Goal: Information Seeking & Learning: Learn about a topic

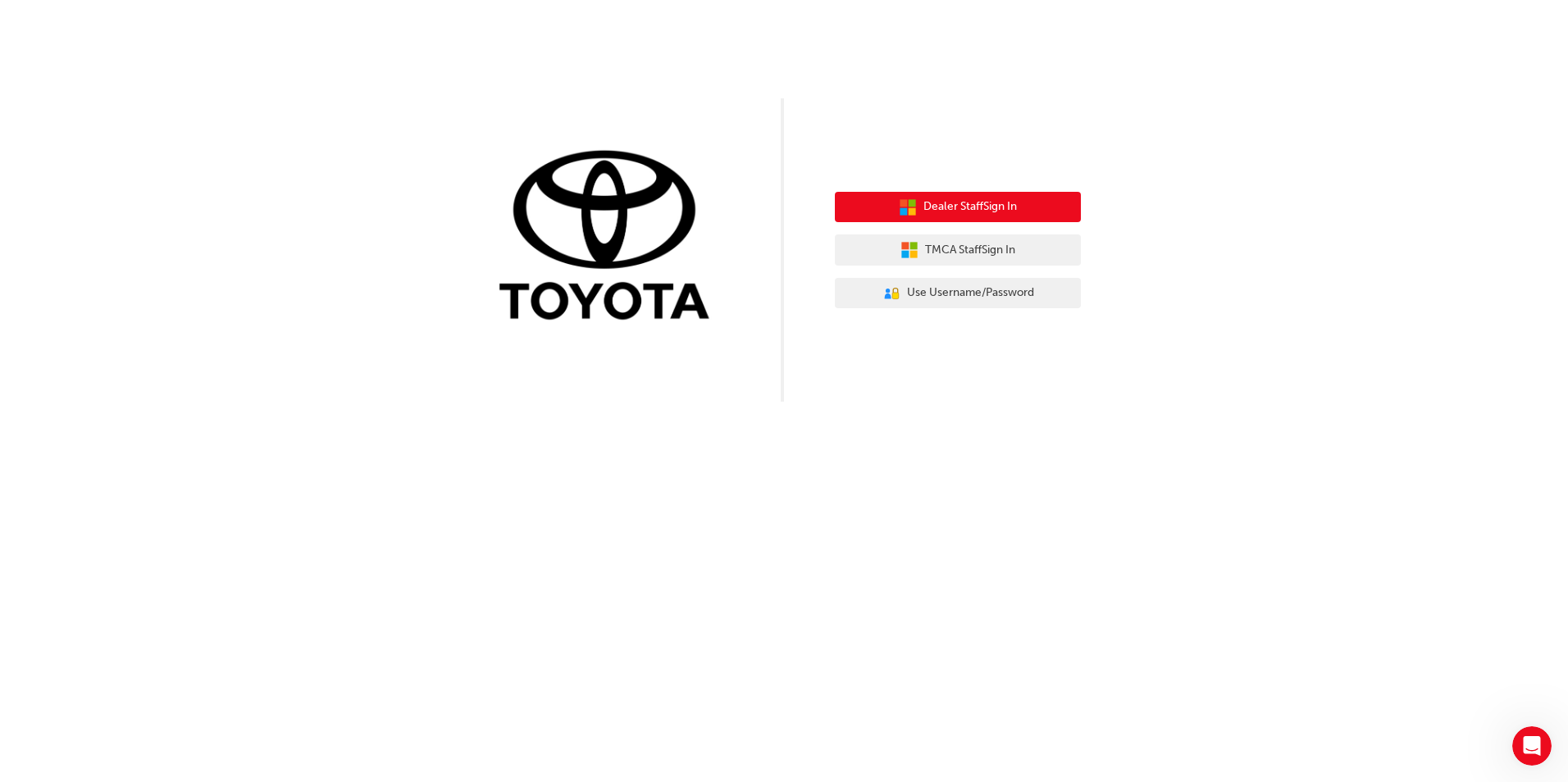
click at [961, 205] on span "Dealer Staff Sign In" at bounding box center [971, 207] width 94 height 18
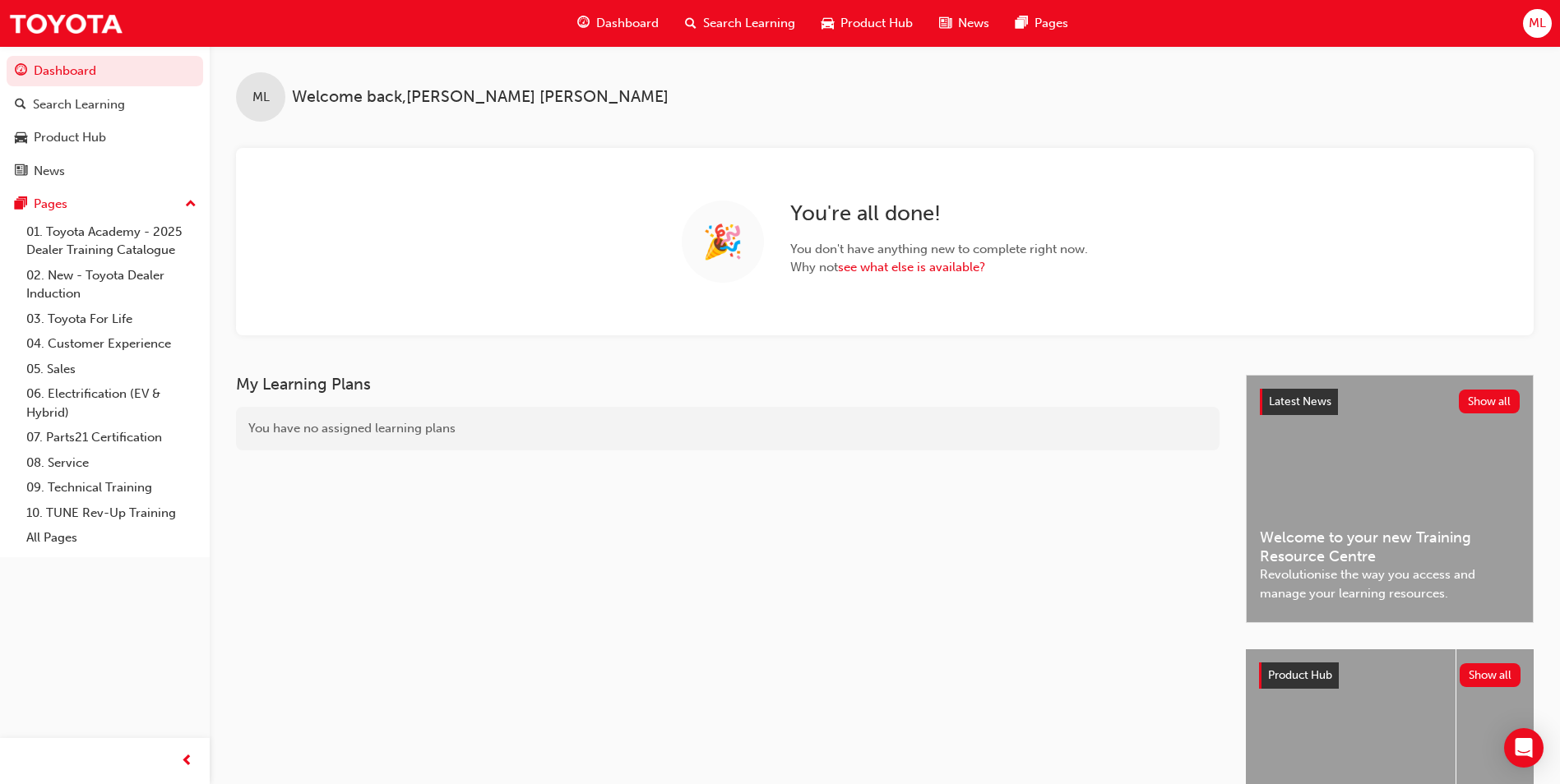
click at [1549, 16] on div "ML" at bounding box center [1537, 23] width 29 height 29
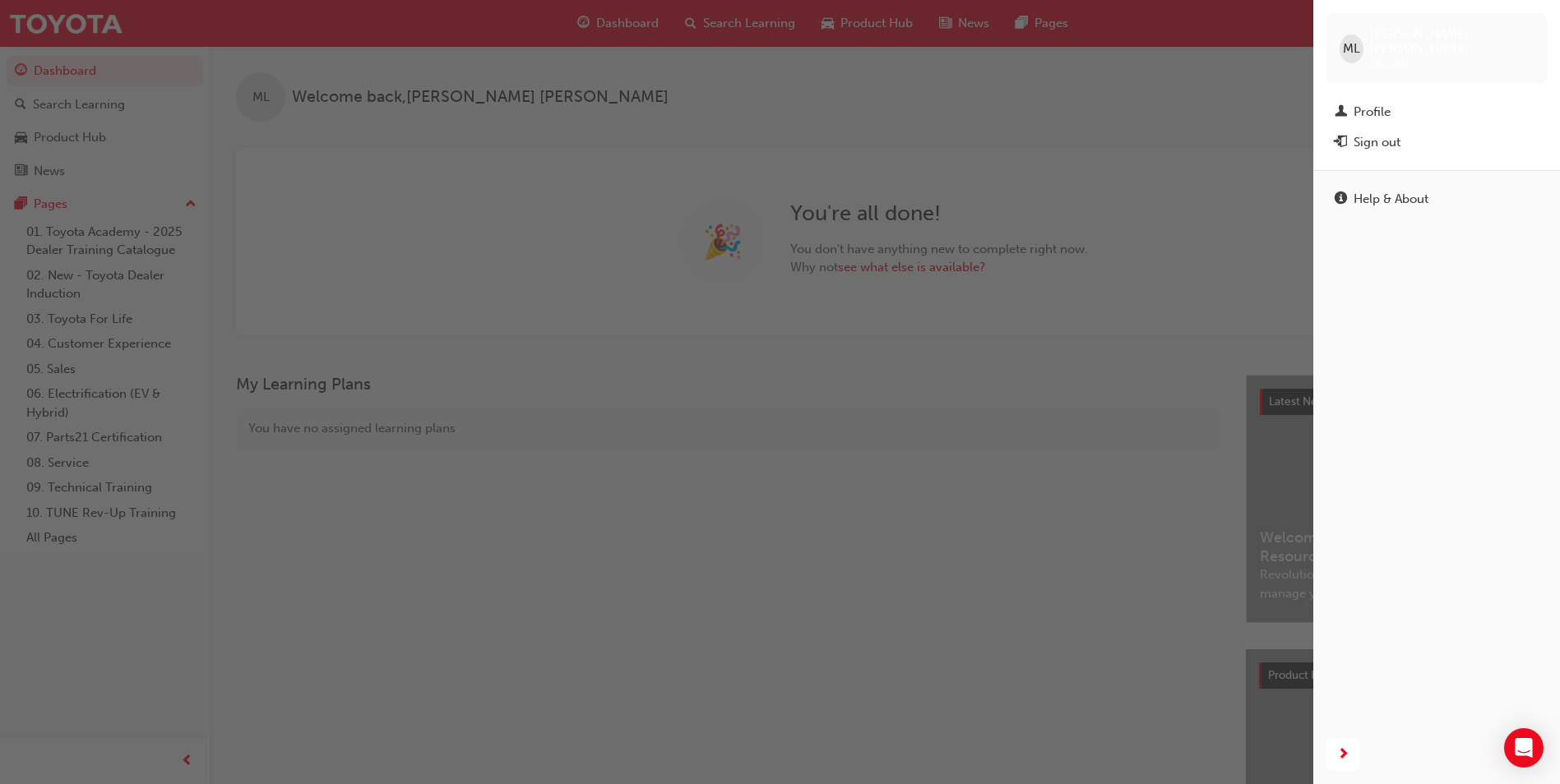
click at [1209, 66] on div "button" at bounding box center [656, 392] width 1313 height 784
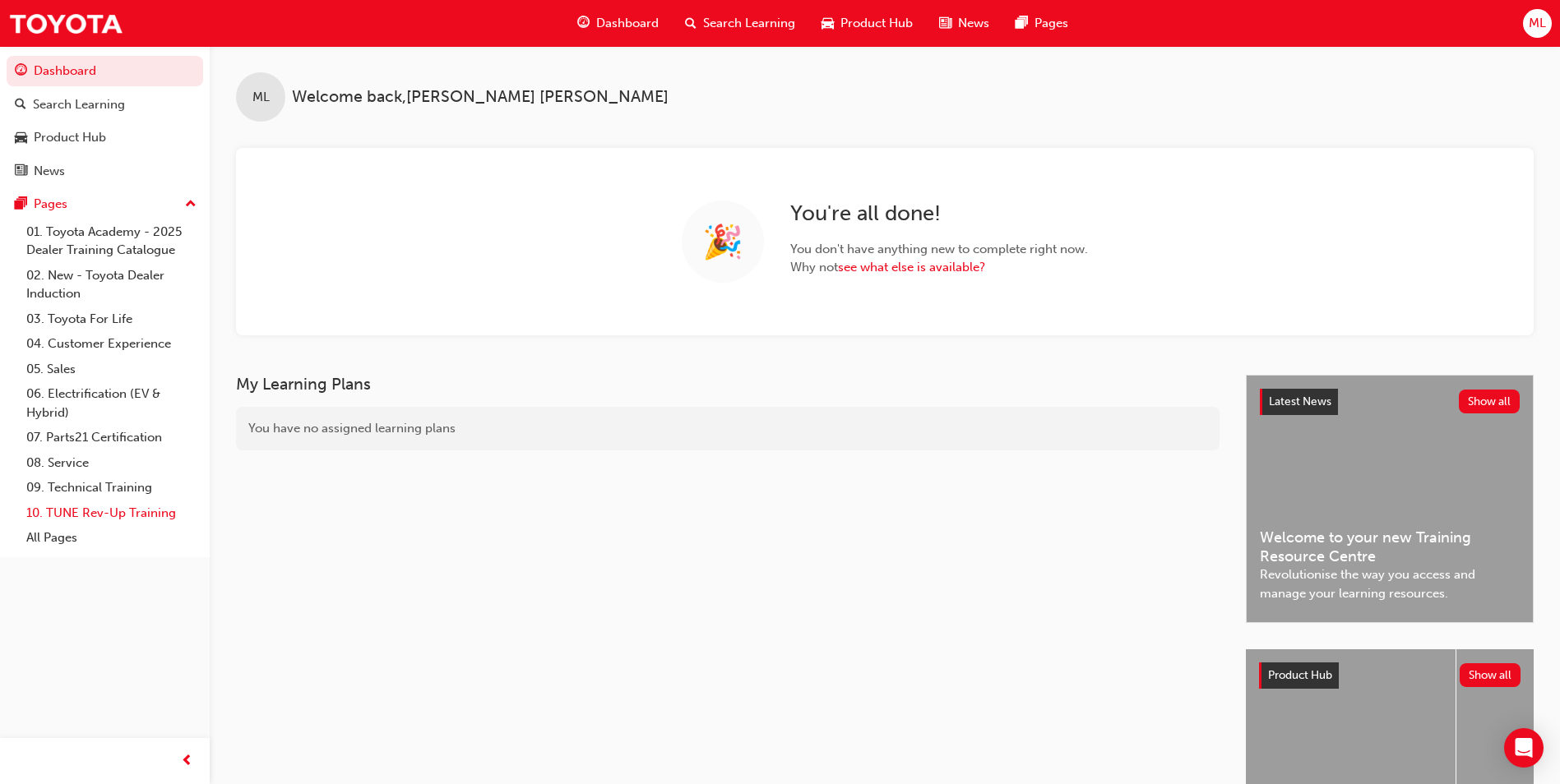
click at [108, 514] on link "10. TUNE Rev-Up Training" at bounding box center [111, 514] width 184 height 26
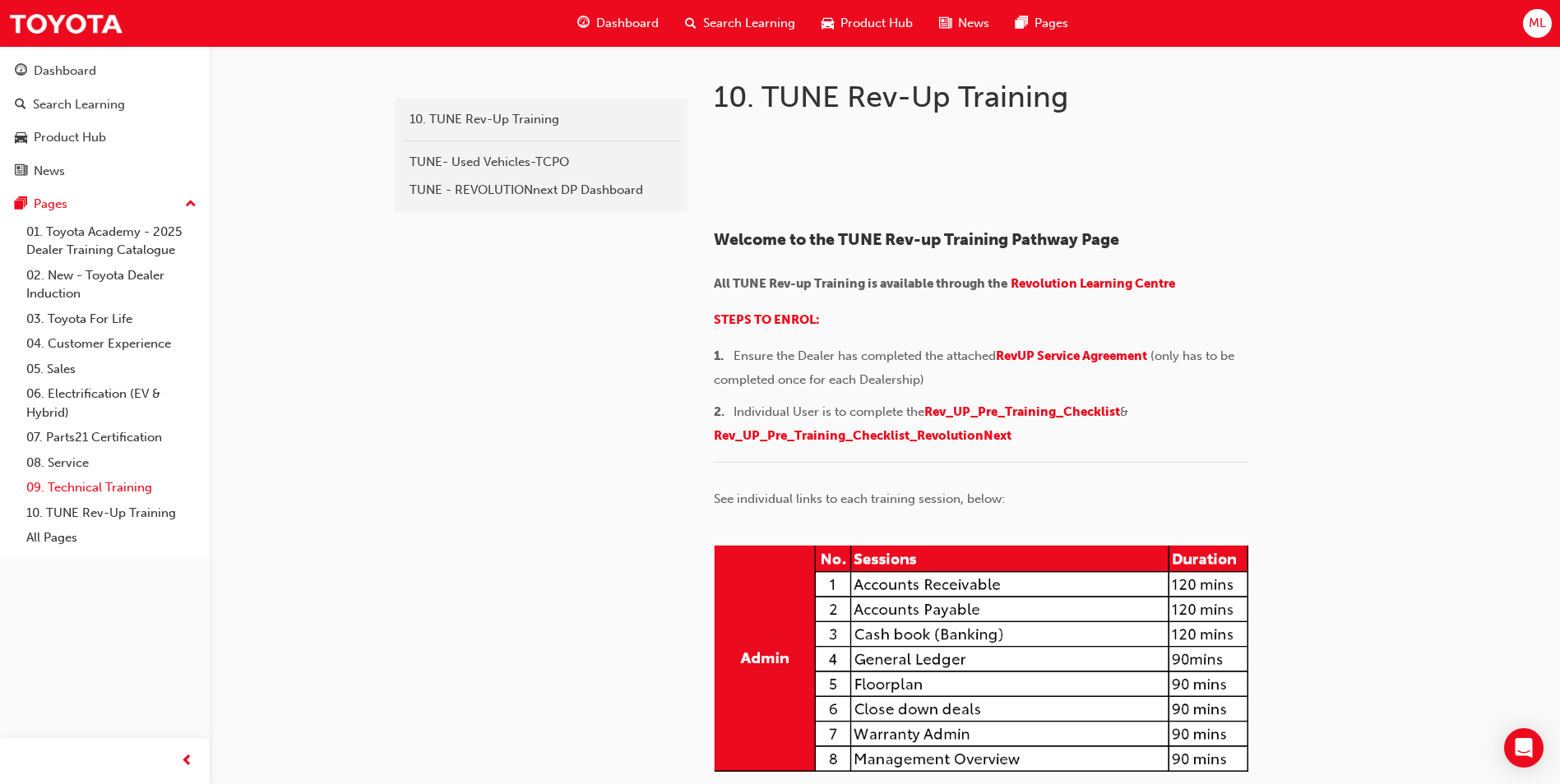
click at [86, 489] on link "09. Technical Training" at bounding box center [111, 488] width 184 height 26
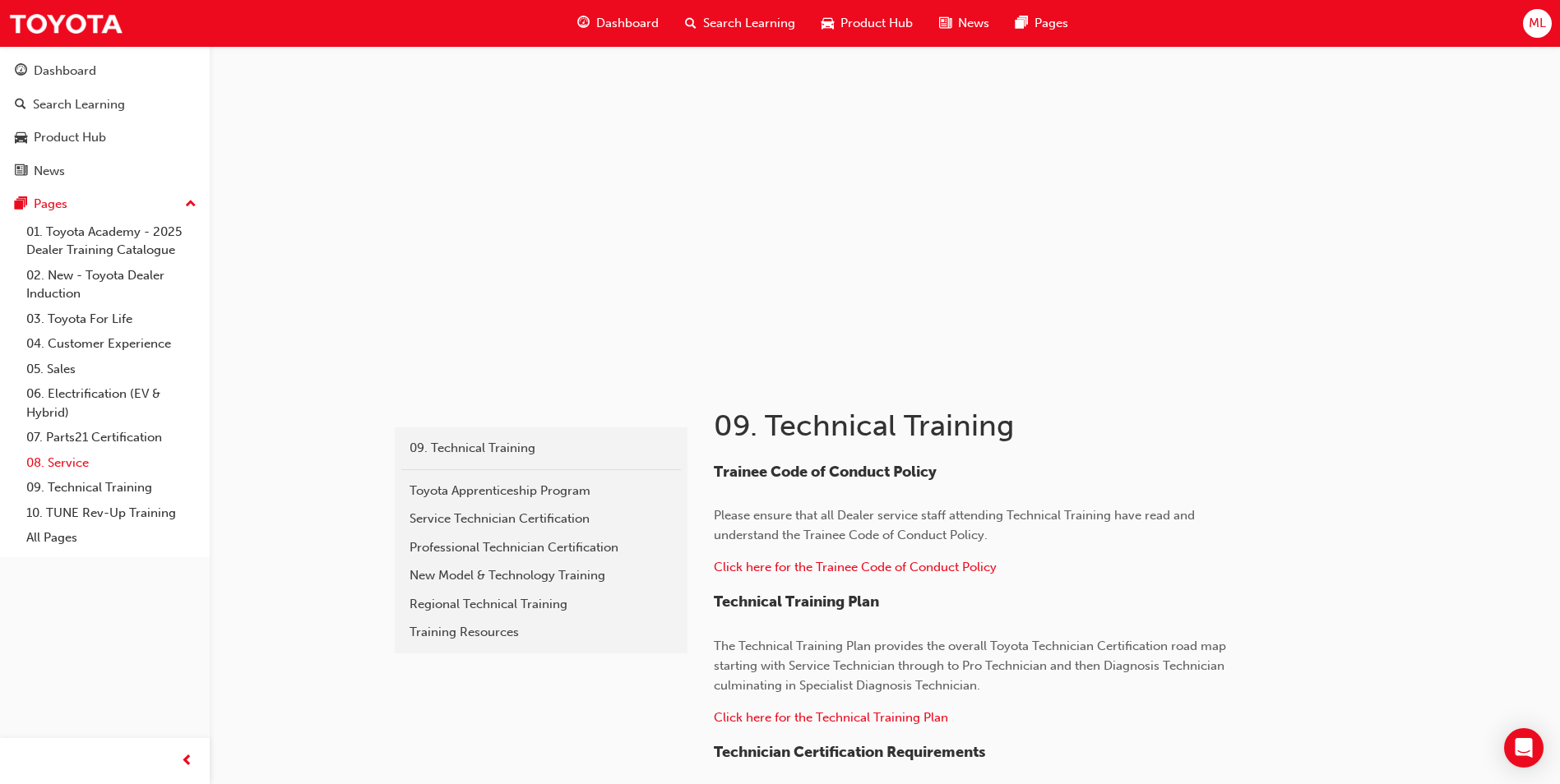
click at [82, 464] on link "08. Service" at bounding box center [111, 463] width 184 height 26
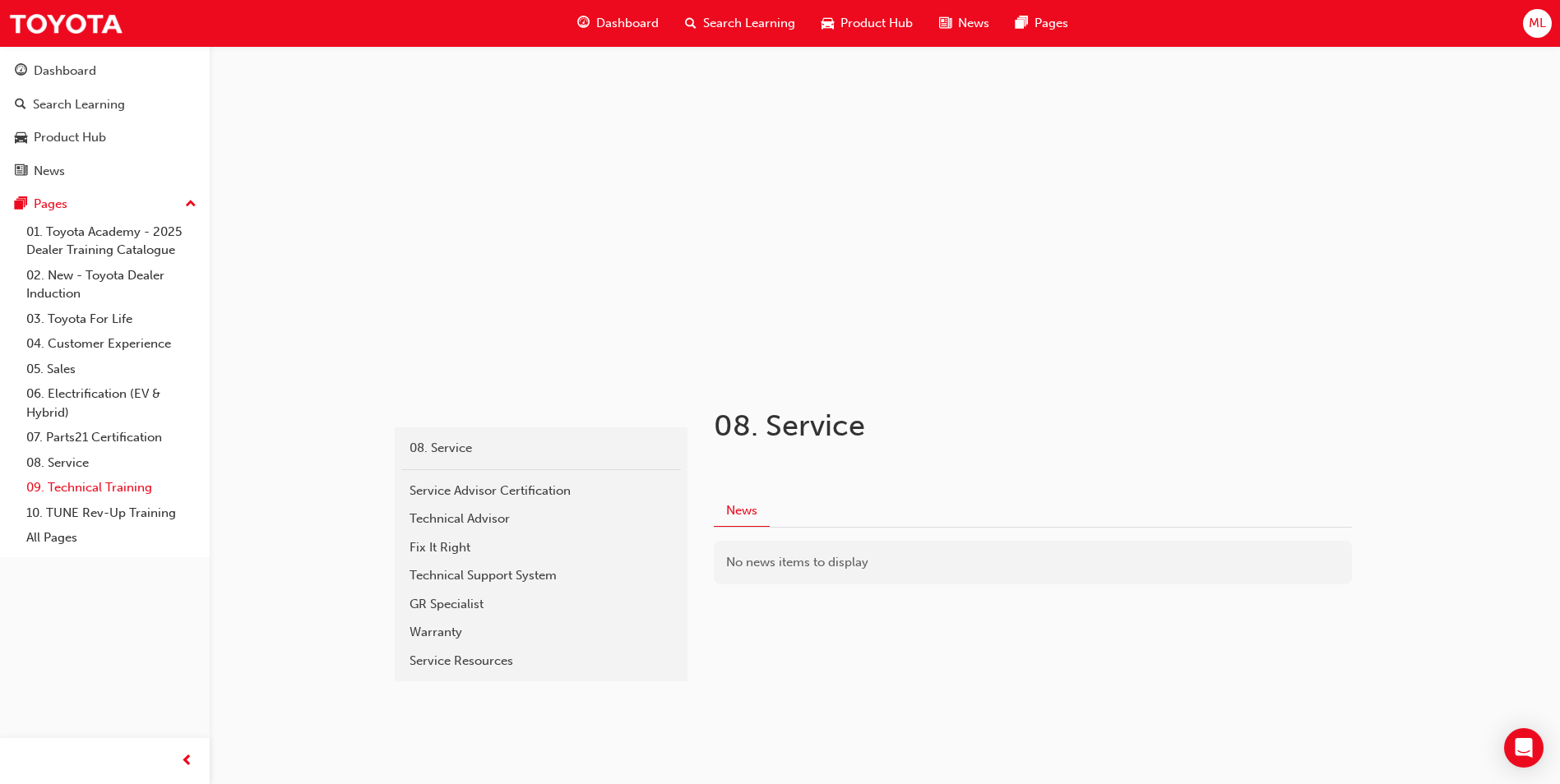
click at [81, 494] on link "09. Technical Training" at bounding box center [111, 488] width 184 height 26
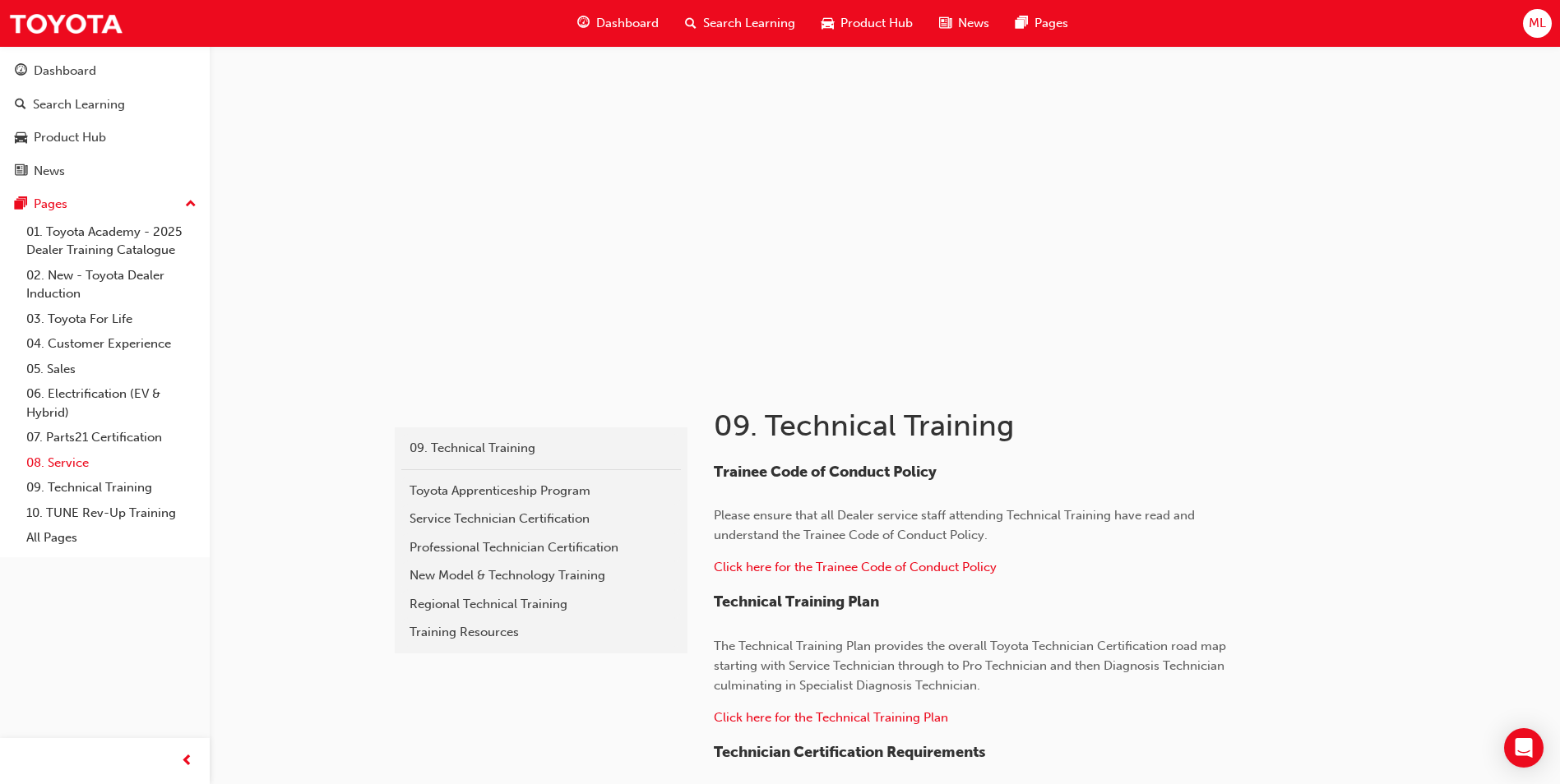
click at [70, 474] on link "08. Service" at bounding box center [111, 463] width 184 height 26
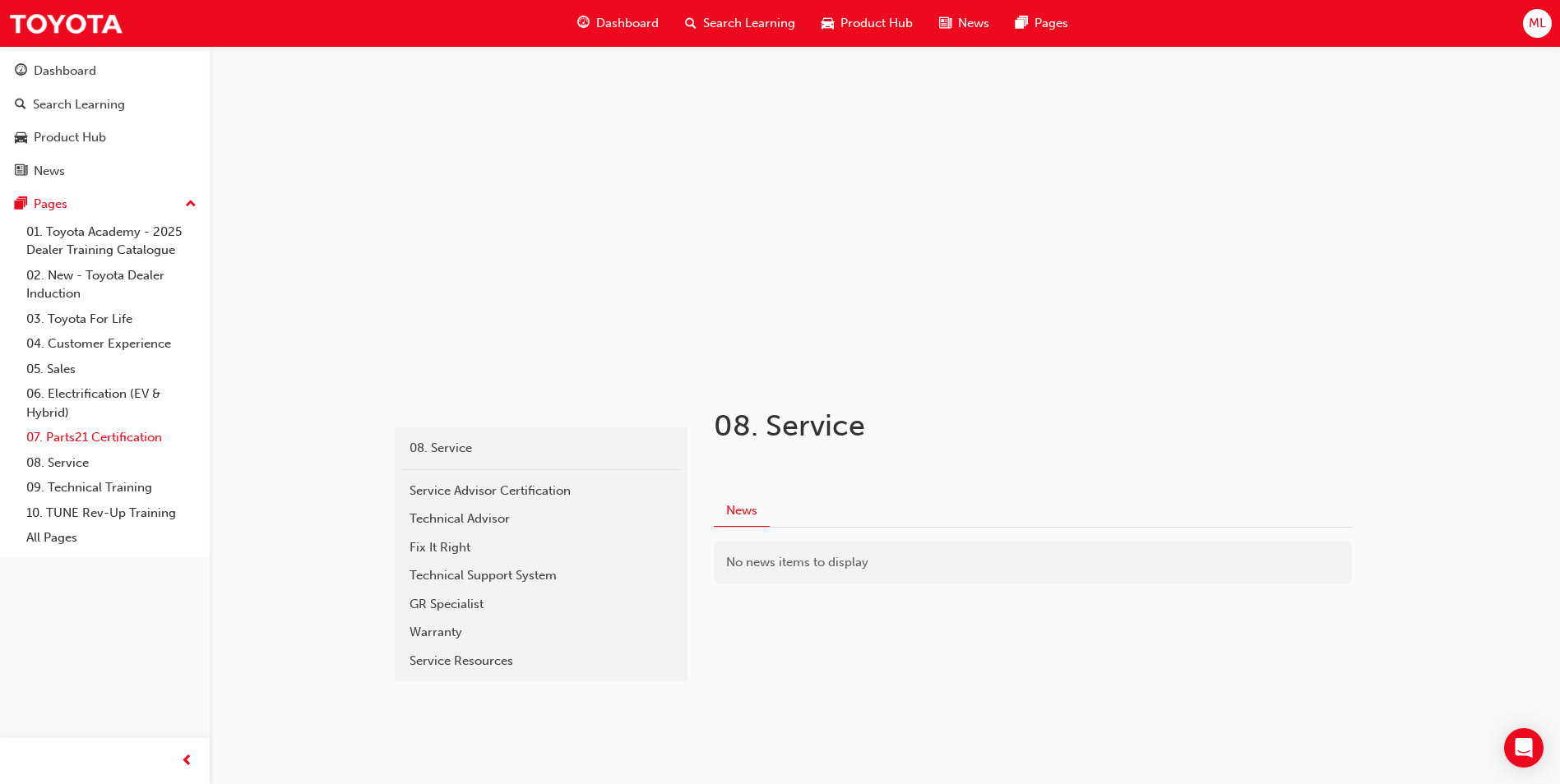
click at [88, 441] on link "07. Parts21 Certification" at bounding box center [111, 438] width 184 height 26
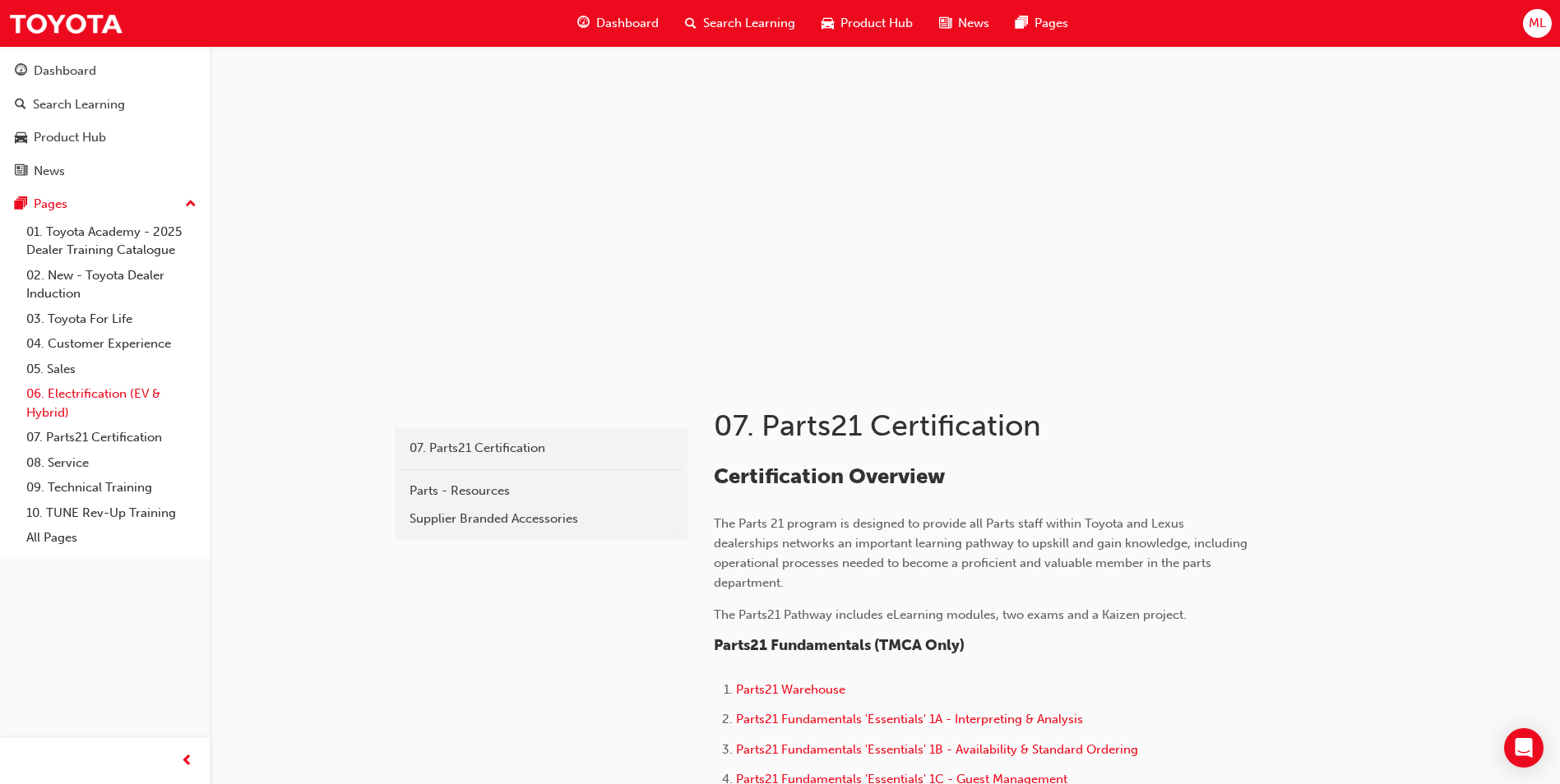
click at [64, 422] on link "06. Electrification (EV & Hybrid)" at bounding box center [111, 403] width 184 height 43
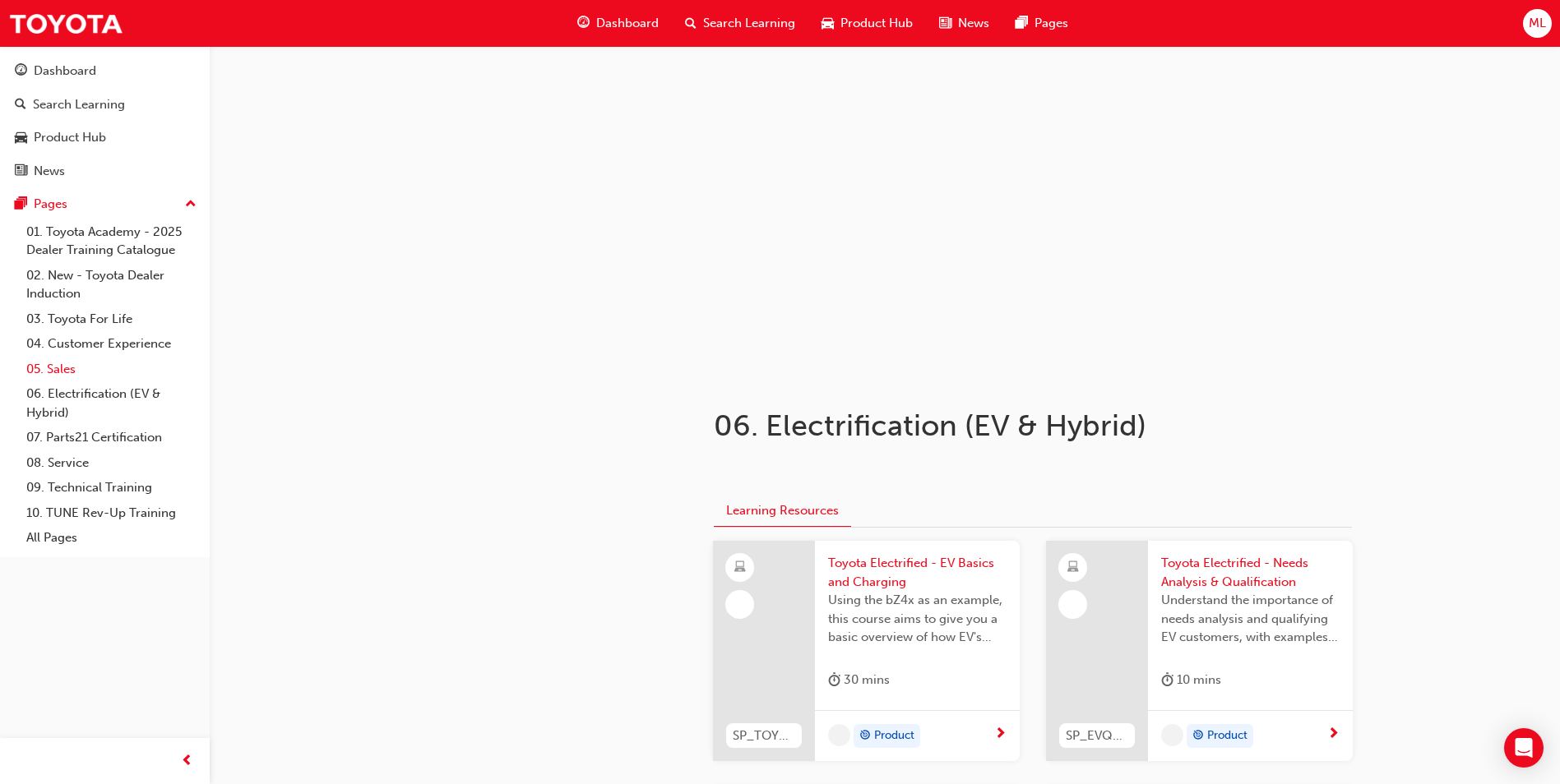
click at [73, 374] on link "05. Sales" at bounding box center [111, 370] width 184 height 26
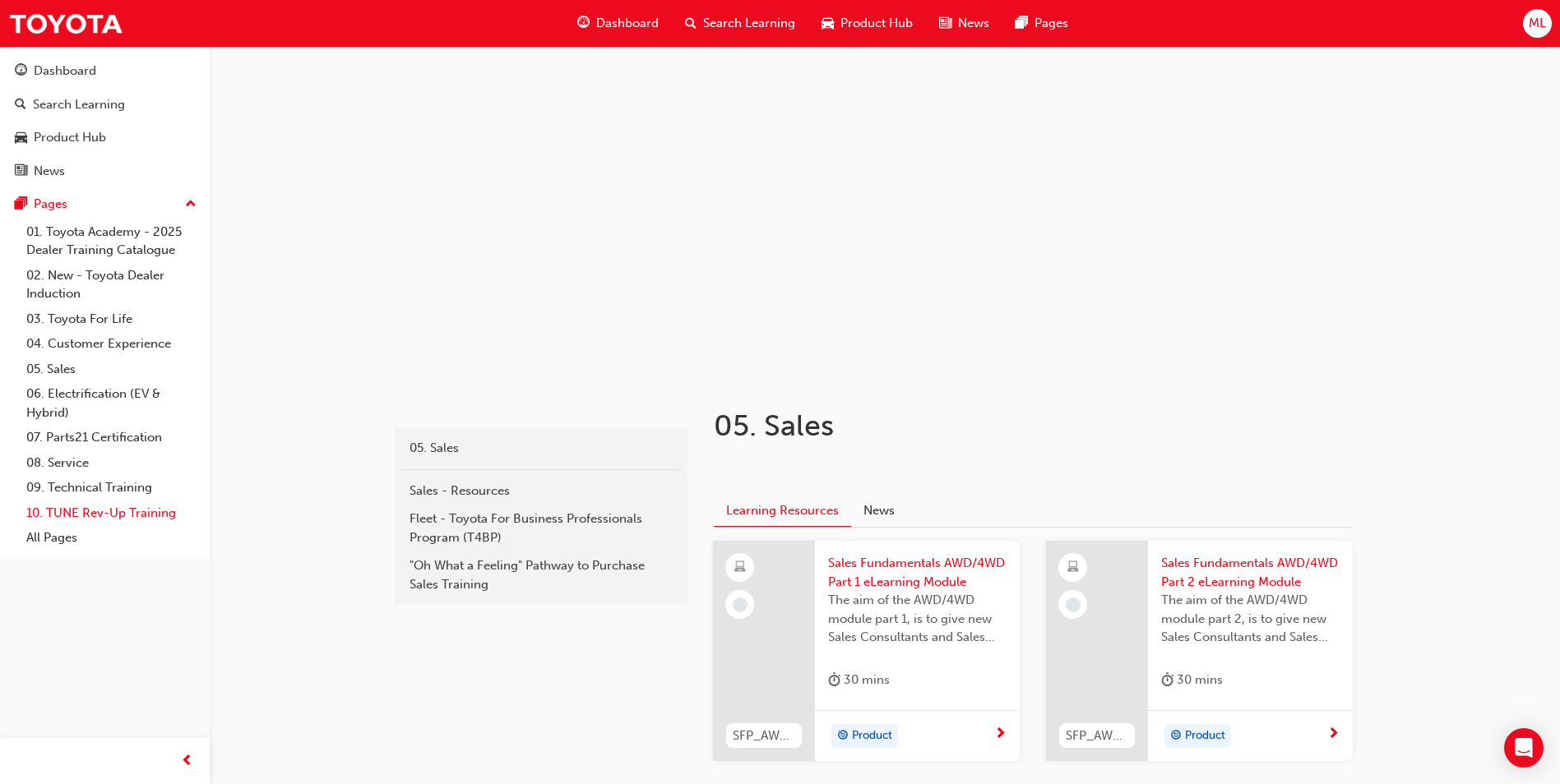
click at [73, 514] on link "10. TUNE Rev-Up Training" at bounding box center [111, 514] width 184 height 26
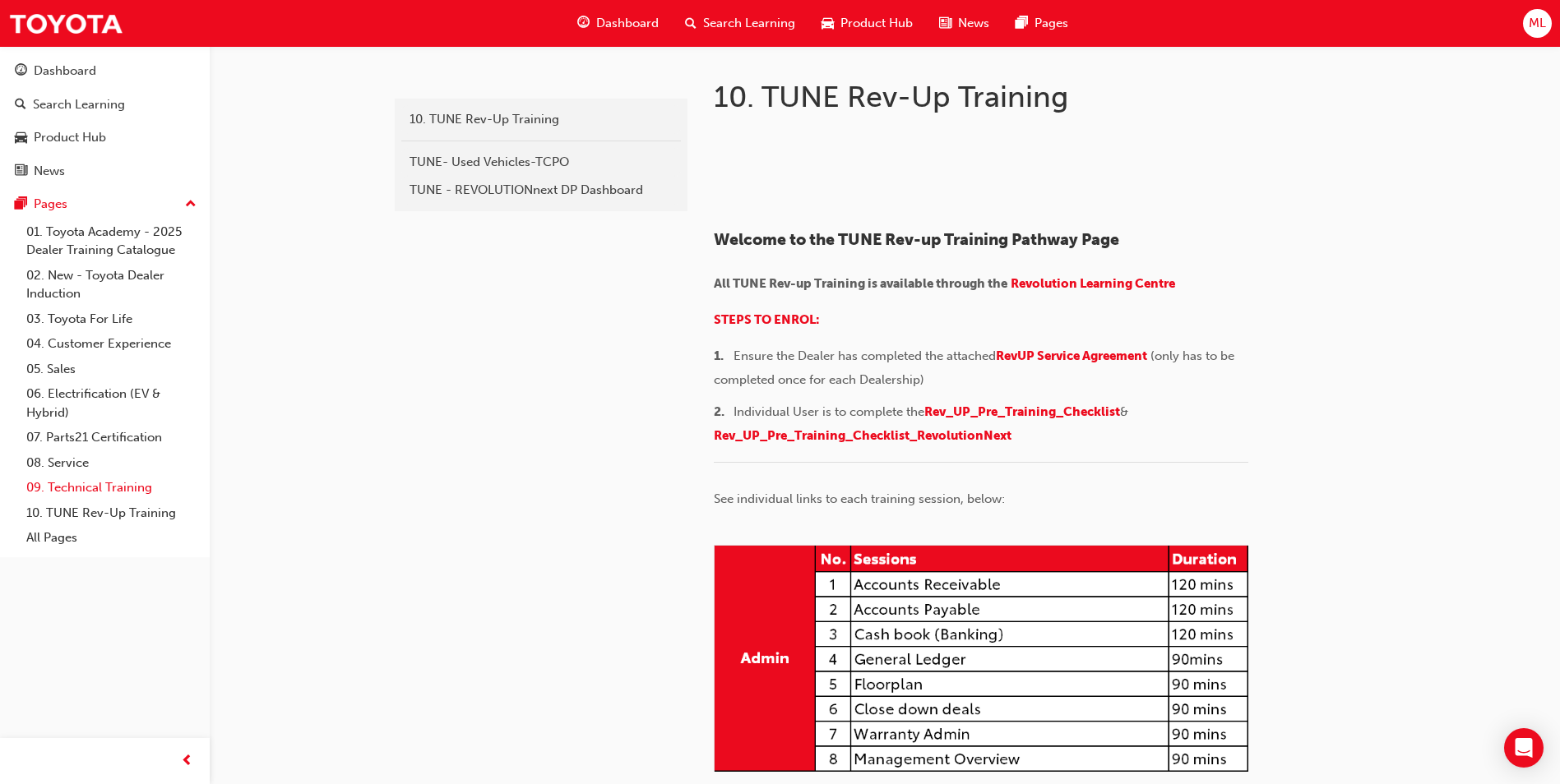
click at [82, 480] on link "09. Technical Training" at bounding box center [111, 488] width 184 height 26
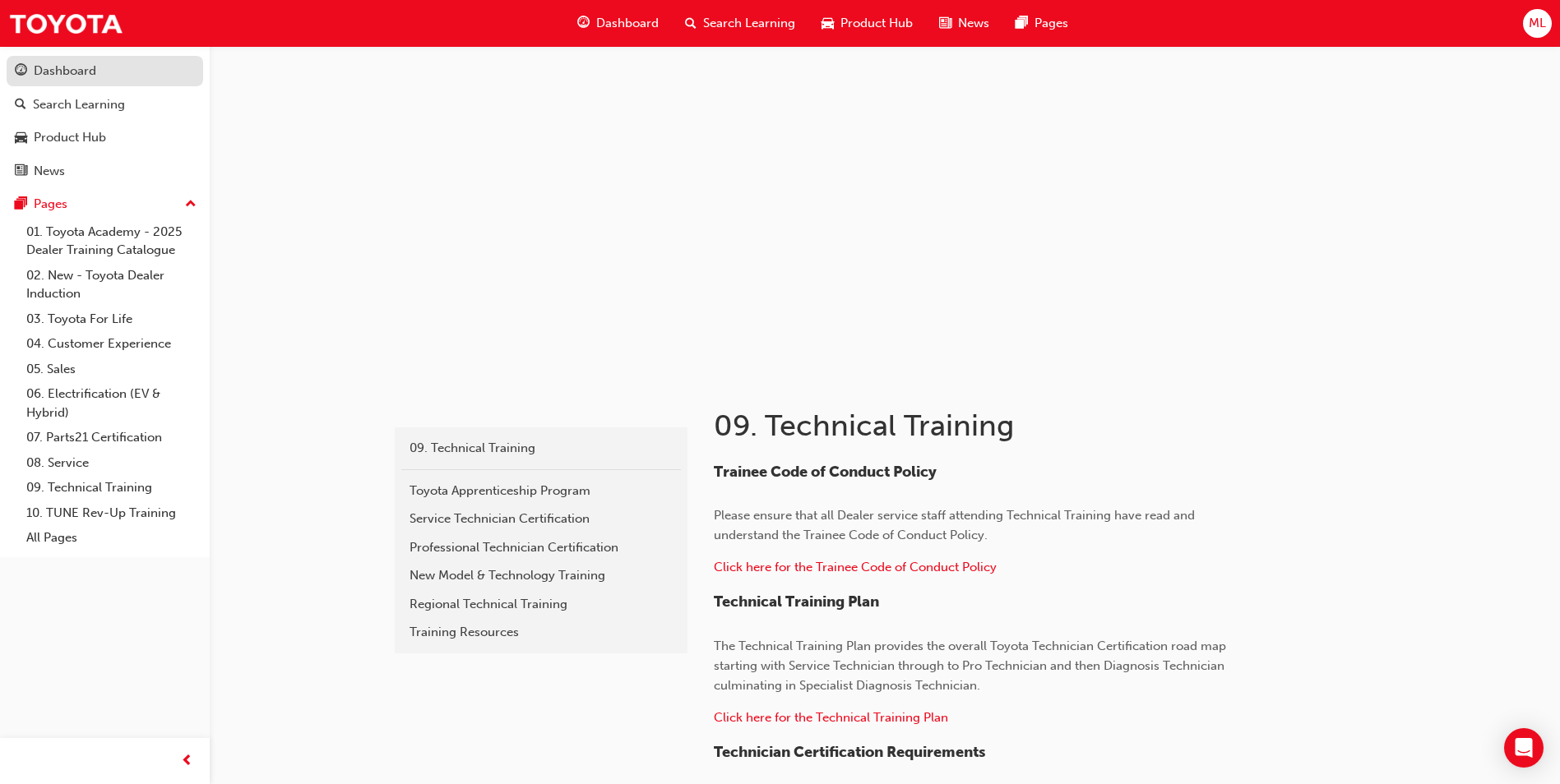
click at [115, 86] on link "Dashboard" at bounding box center [104, 71] width 196 height 30
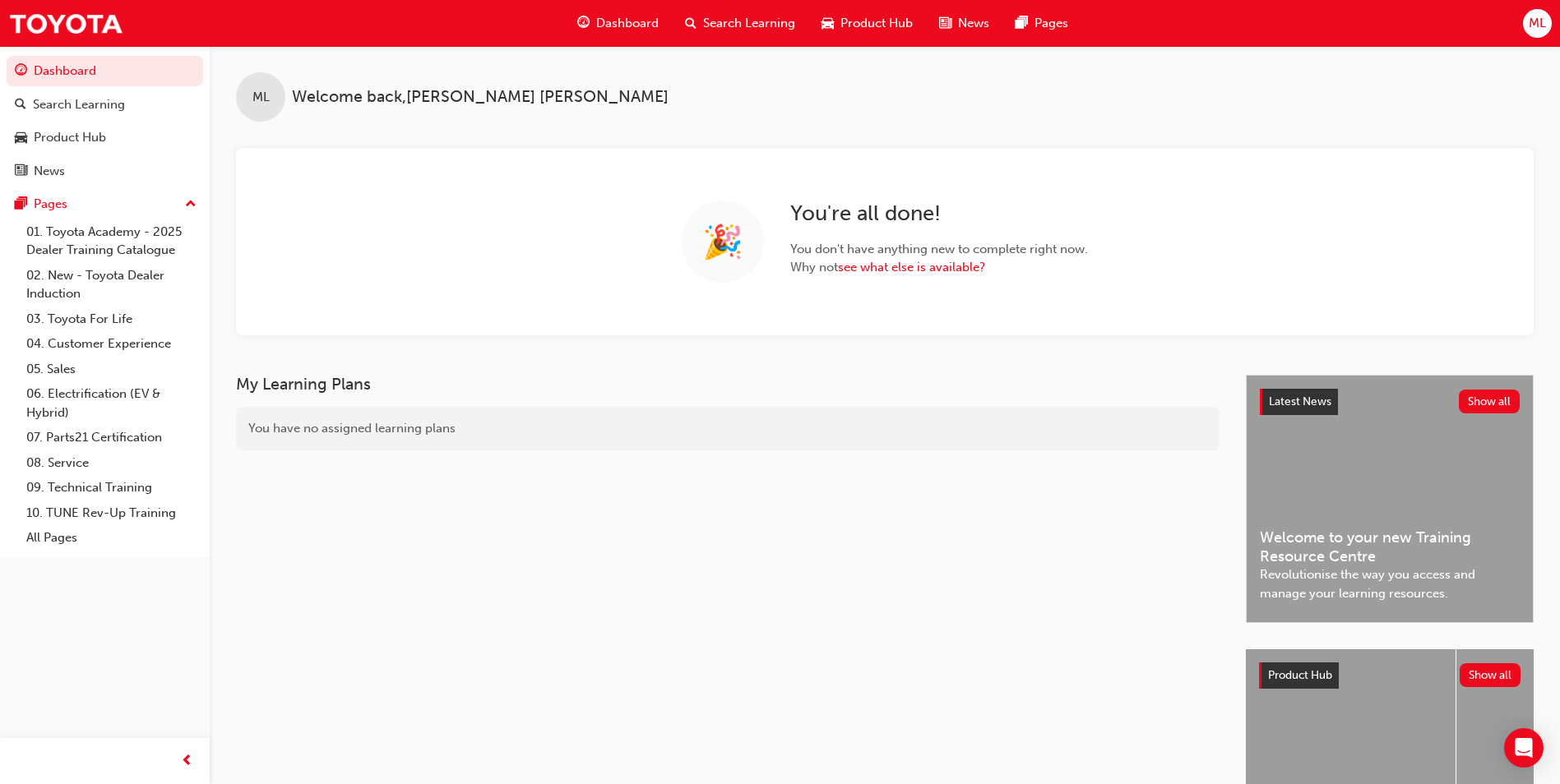
click at [714, 18] on span "Search Learning" at bounding box center [749, 23] width 92 height 18
